Goal: Task Accomplishment & Management: Complete application form

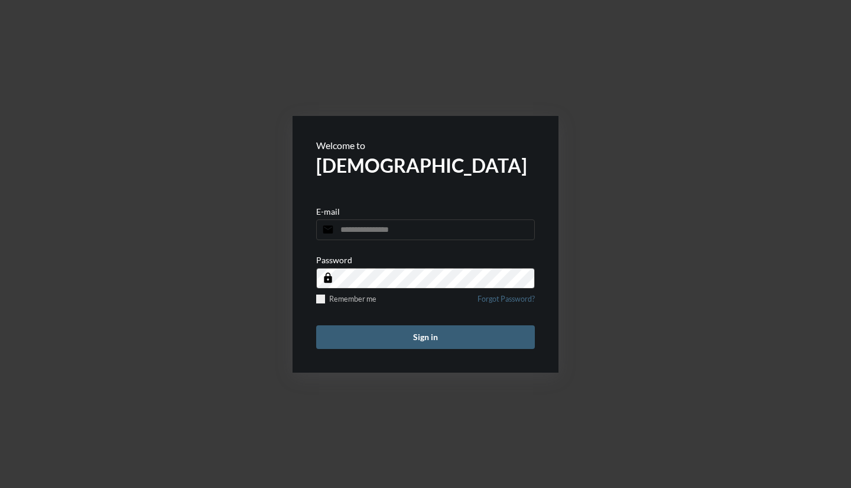
click at [358, 232] on input "email" at bounding box center [425, 229] width 219 height 21
type input "**********"
click at [316, 325] on button "Sign in" at bounding box center [425, 337] width 219 height 24
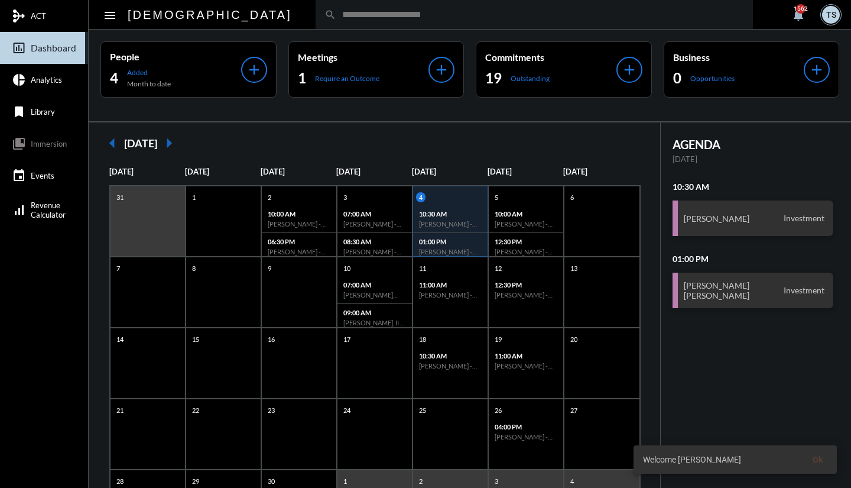
click at [354, 80] on p "Require an Outcome" at bounding box center [347, 78] width 64 height 9
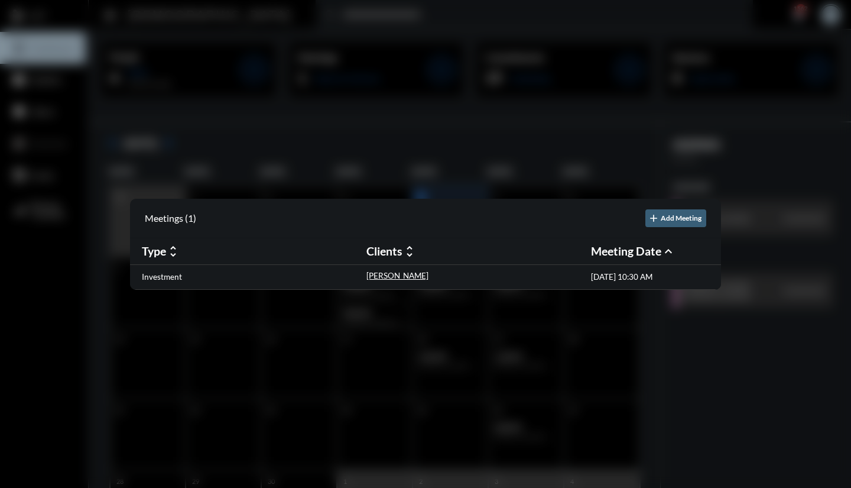
click at [360, 274] on div "Investment" at bounding box center [254, 277] width 225 height 12
click at [187, 278] on div "Investment" at bounding box center [254, 277] width 225 height 12
click at [171, 278] on p "Investment" at bounding box center [162, 276] width 40 height 9
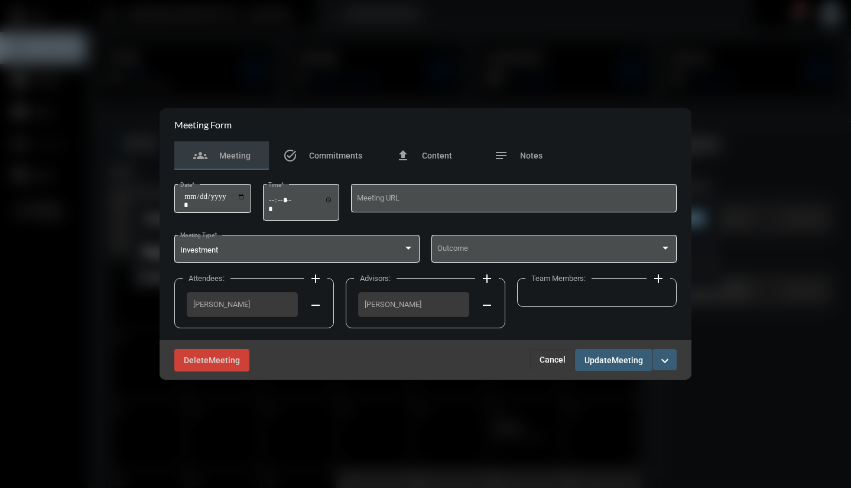
click at [501, 254] on span at bounding box center [548, 250] width 223 height 9
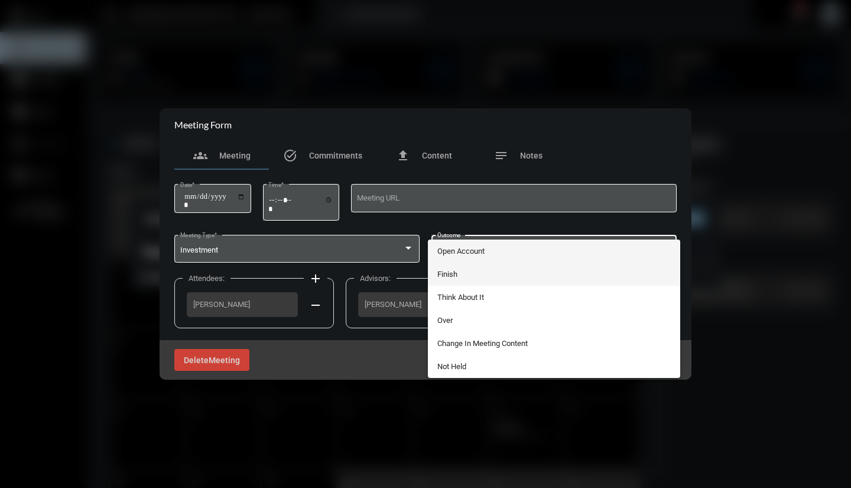
click at [463, 268] on span "Finish" at bounding box center [554, 273] width 234 height 23
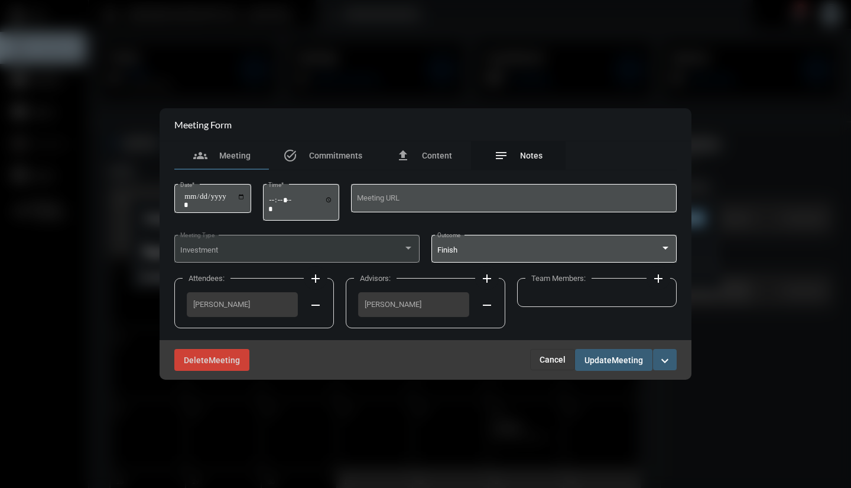
click at [512, 158] on div "notes Notes" at bounding box center [518, 155] width 48 height 14
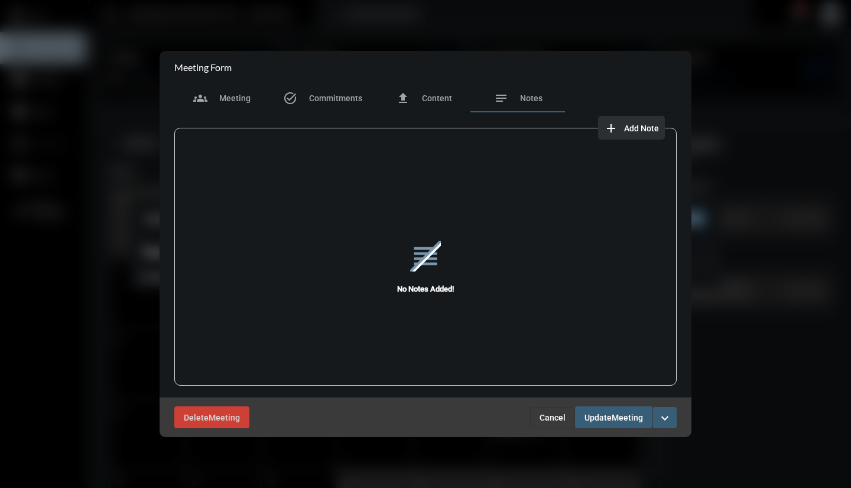
click at [626, 130] on span "Add Note" at bounding box center [641, 128] width 35 height 9
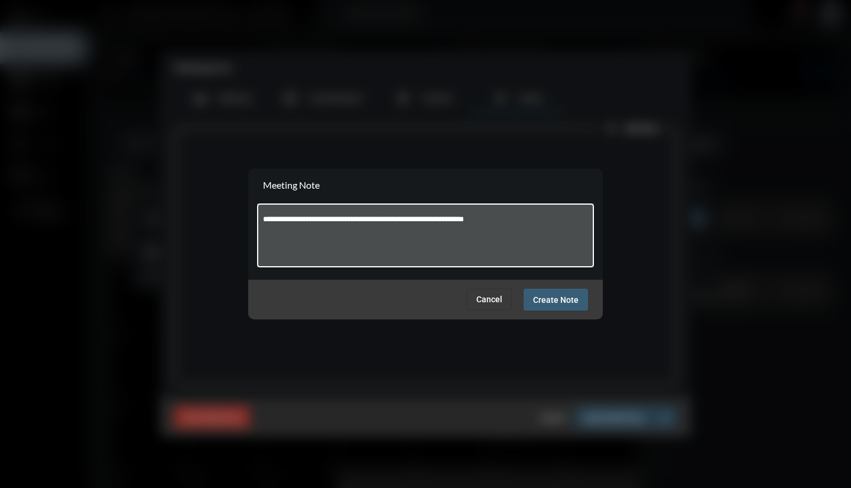
type textarea "**********"
click at [563, 316] on div "Cancel Create Note" at bounding box center [425, 300] width 355 height 40
click at [550, 294] on span "Create Note" at bounding box center [556, 298] width 46 height 9
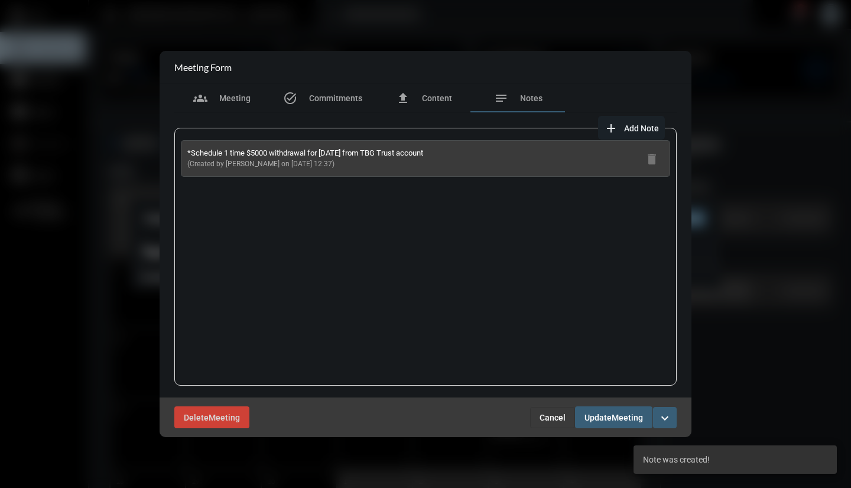
click at [613, 128] on mat-icon "add" at bounding box center [611, 128] width 14 height 14
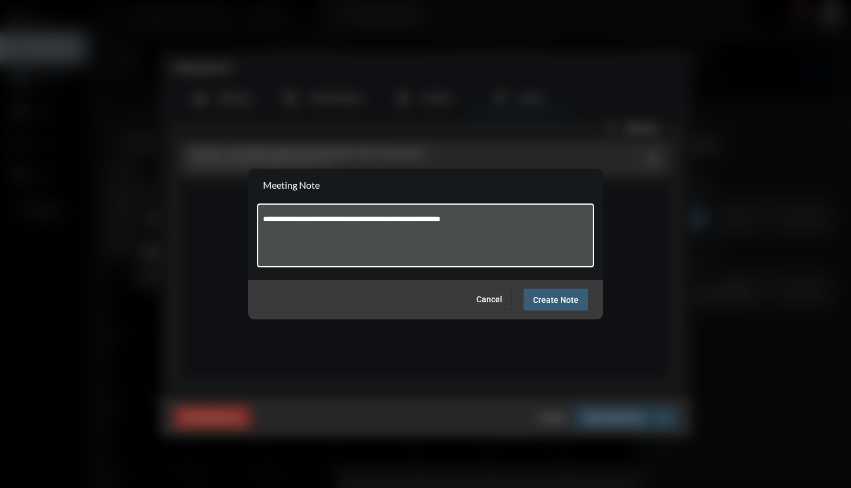
type textarea "**********"
click at [547, 293] on button "Create Note" at bounding box center [556, 299] width 64 height 22
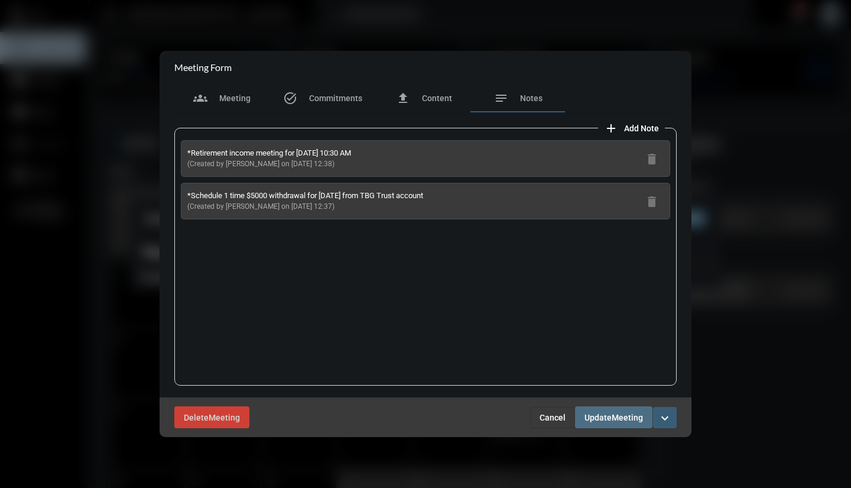
click at [605, 414] on span "Update" at bounding box center [598, 417] width 27 height 9
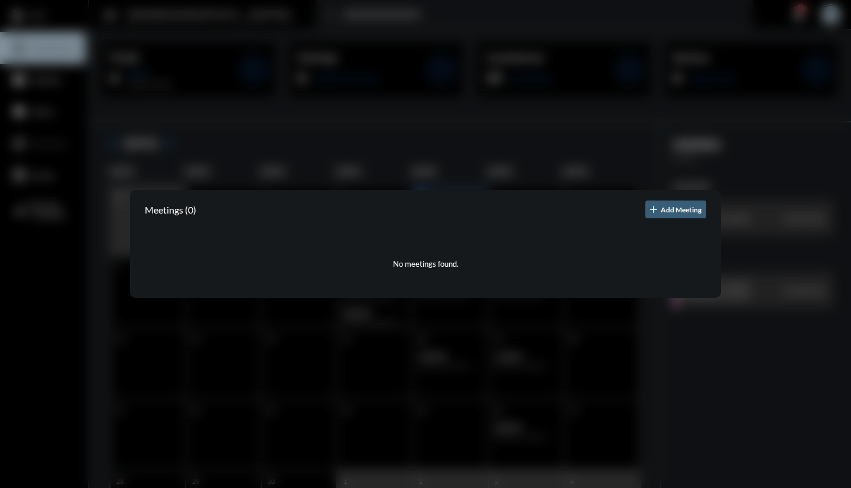
click at [691, 330] on div at bounding box center [425, 244] width 851 height 488
